Goal: Complete application form: Complete application form

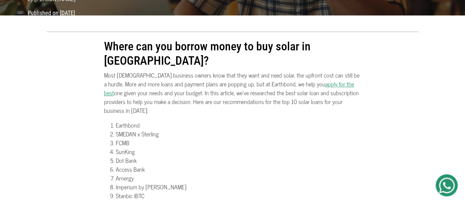
scroll to position [151, 0]
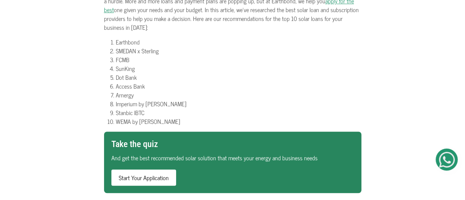
scroll to position [234, 0]
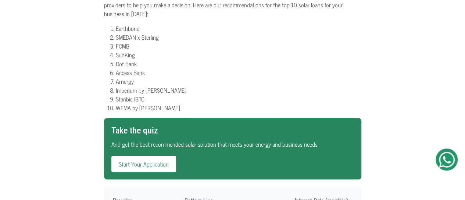
click at [154, 156] on link "Start Your Application" at bounding box center [143, 164] width 65 height 16
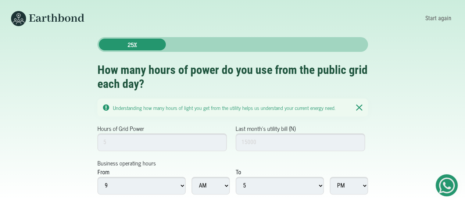
scroll to position [5, 0]
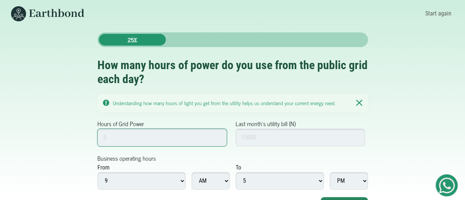
click at [150, 142] on input "Hours of Grid Power" at bounding box center [162, 138] width 130 height 18
click at [410, 93] on div "25% How many hours of power do you use from the public grid each day? Understan…" at bounding box center [232, 122] width 419 height 181
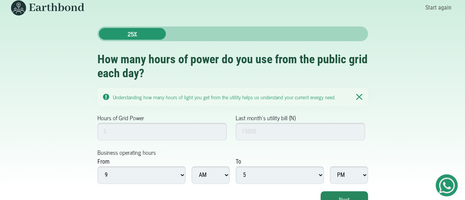
scroll to position [18, 0]
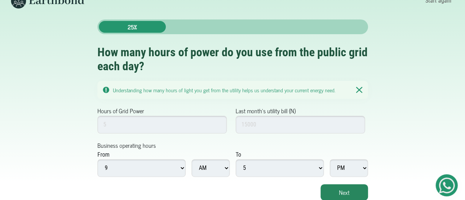
click at [358, 86] on div "Understanding how many hours of light you get from the utility helps us underst…" at bounding box center [232, 90] width 271 height 18
click at [357, 88] on img at bounding box center [359, 89] width 6 height 7
